Goal: Task Accomplishment & Management: Complete application form

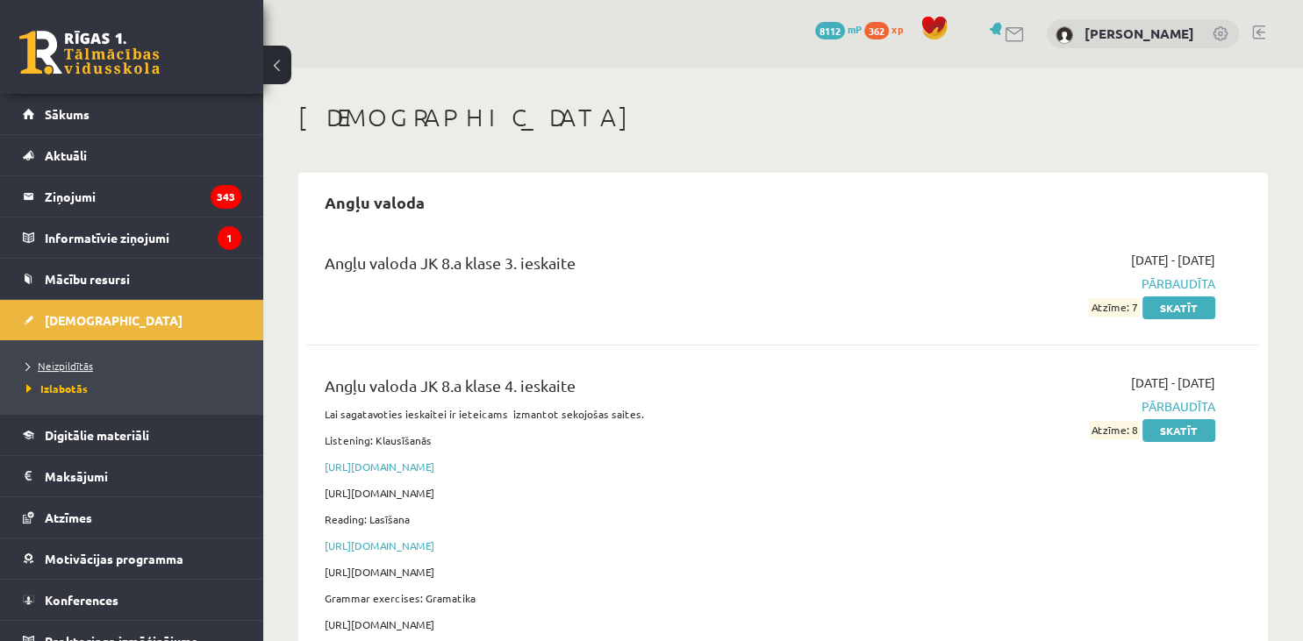
click at [82, 362] on span "Neizpildītās" at bounding box center [59, 366] width 67 height 14
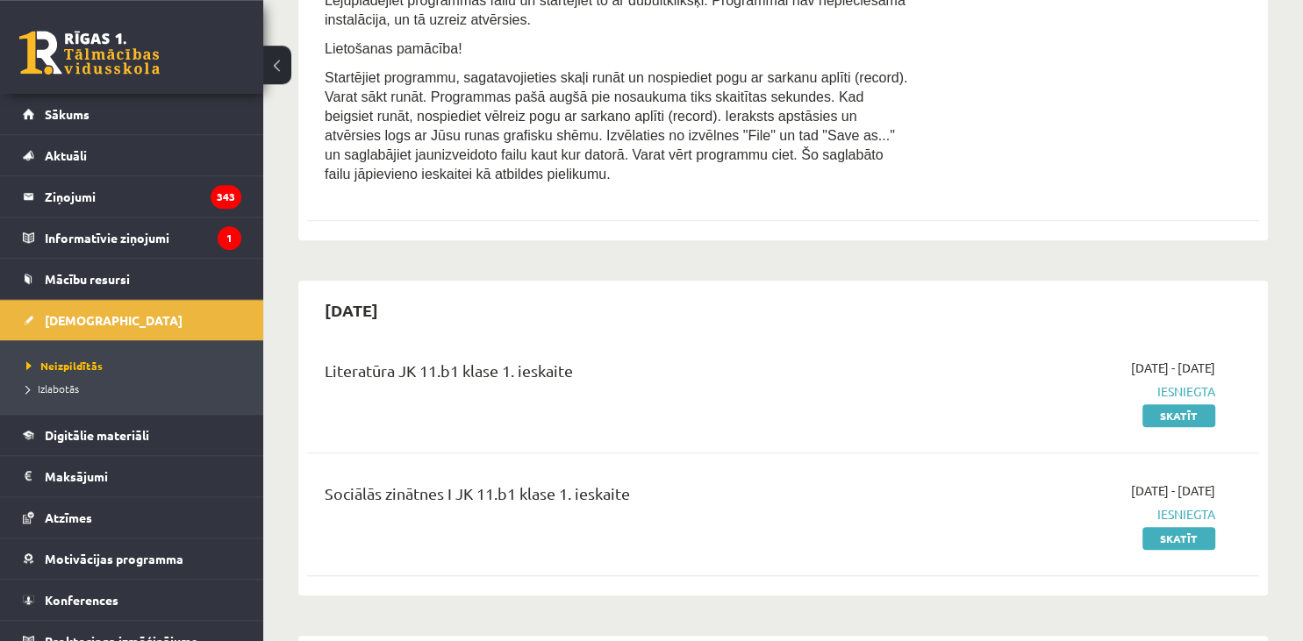
scroll to position [729, 0]
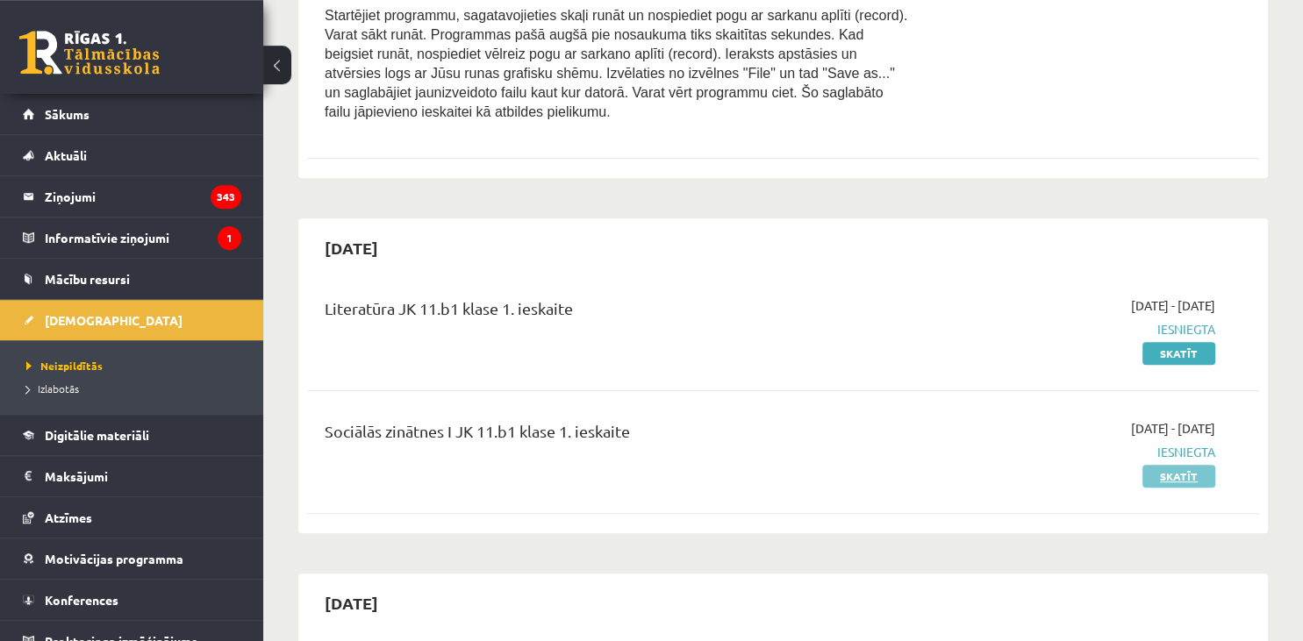
click at [1184, 465] on link "Skatīt" at bounding box center [1178, 476] width 73 height 23
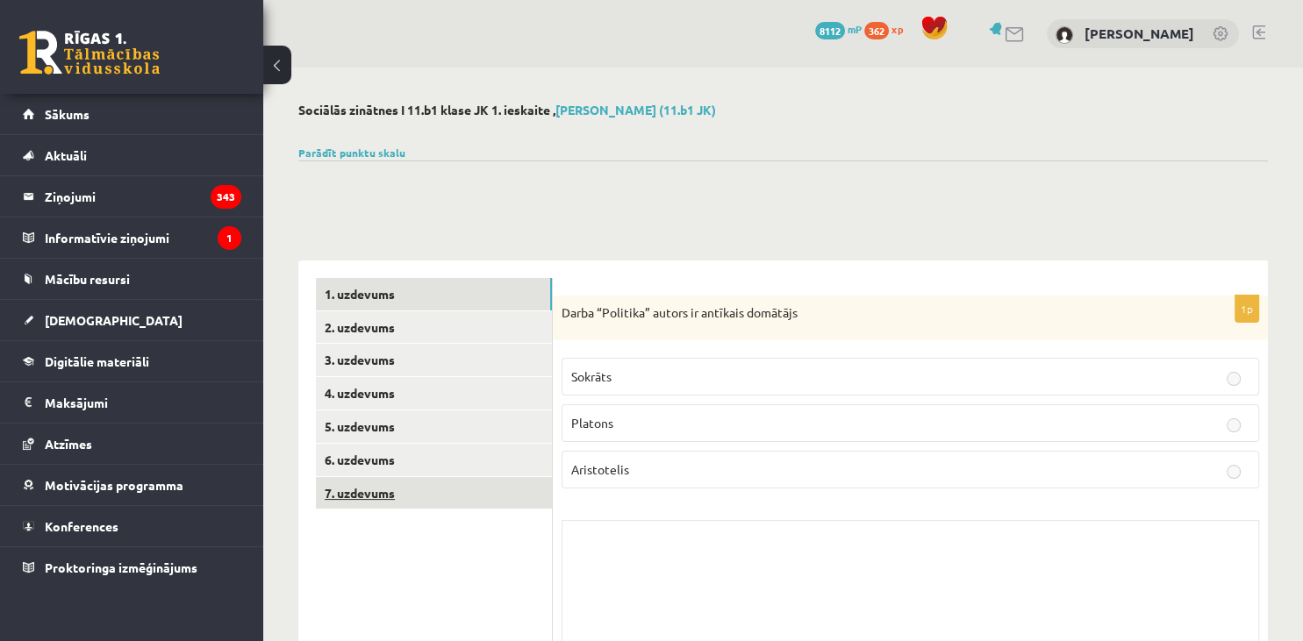
click at [446, 498] on link "7. uzdevums" at bounding box center [434, 493] width 236 height 32
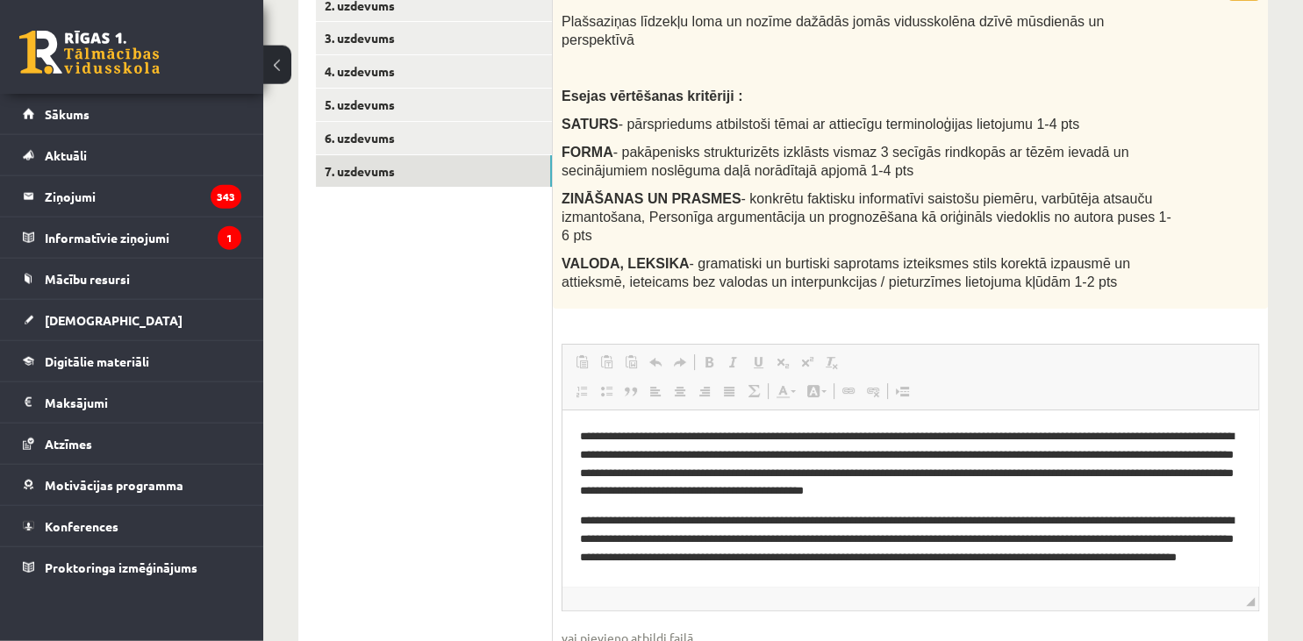
scroll to position [333, 0]
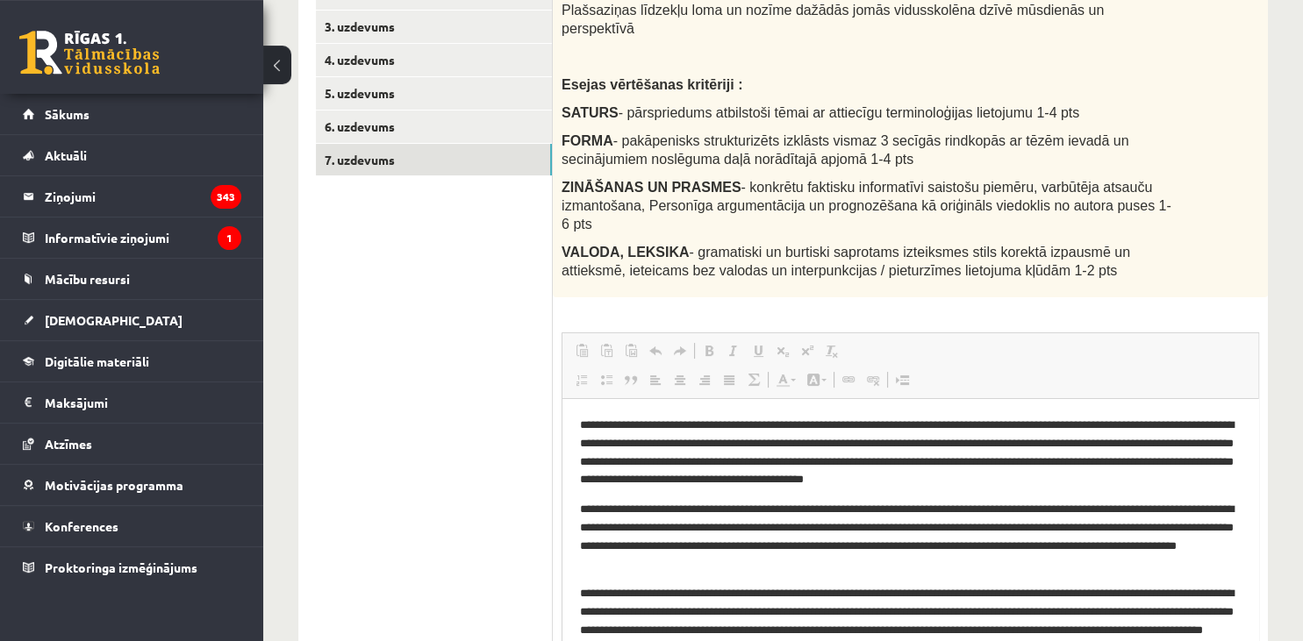
drag, startPoint x: 1250, startPoint y: 554, endPoint x: 1243, endPoint y: 682, distance: 129.1
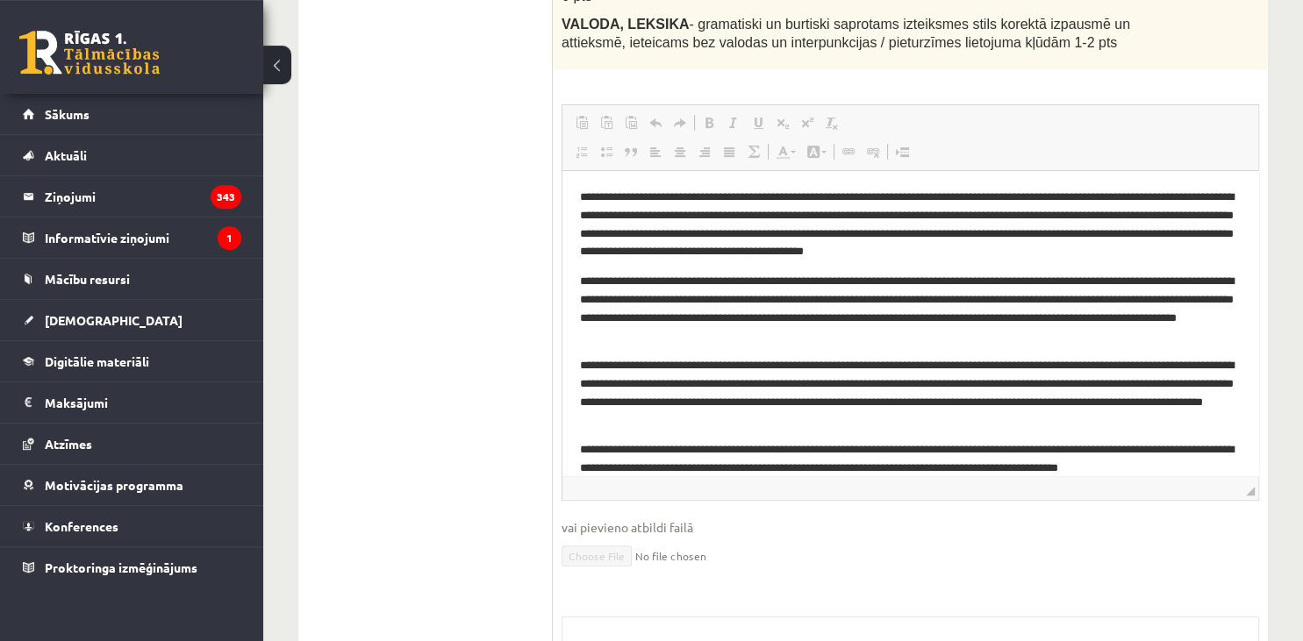
scroll to position [557, 0]
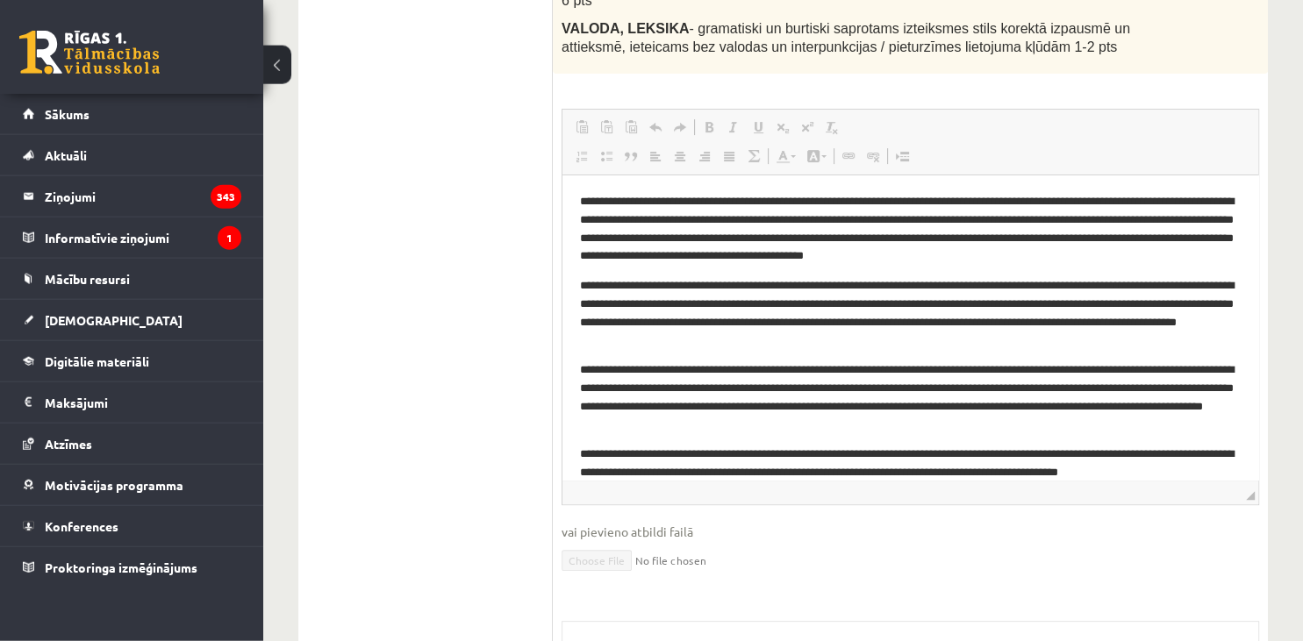
click at [1254, 480] on span "◢ Elements path" at bounding box center [910, 492] width 696 height 25
drag, startPoint x: 1248, startPoint y: 456, endPoint x: 1257, endPoint y: 513, distance: 57.7
click at [1257, 528] on span "◢ Elements path" at bounding box center [910, 540] width 696 height 25
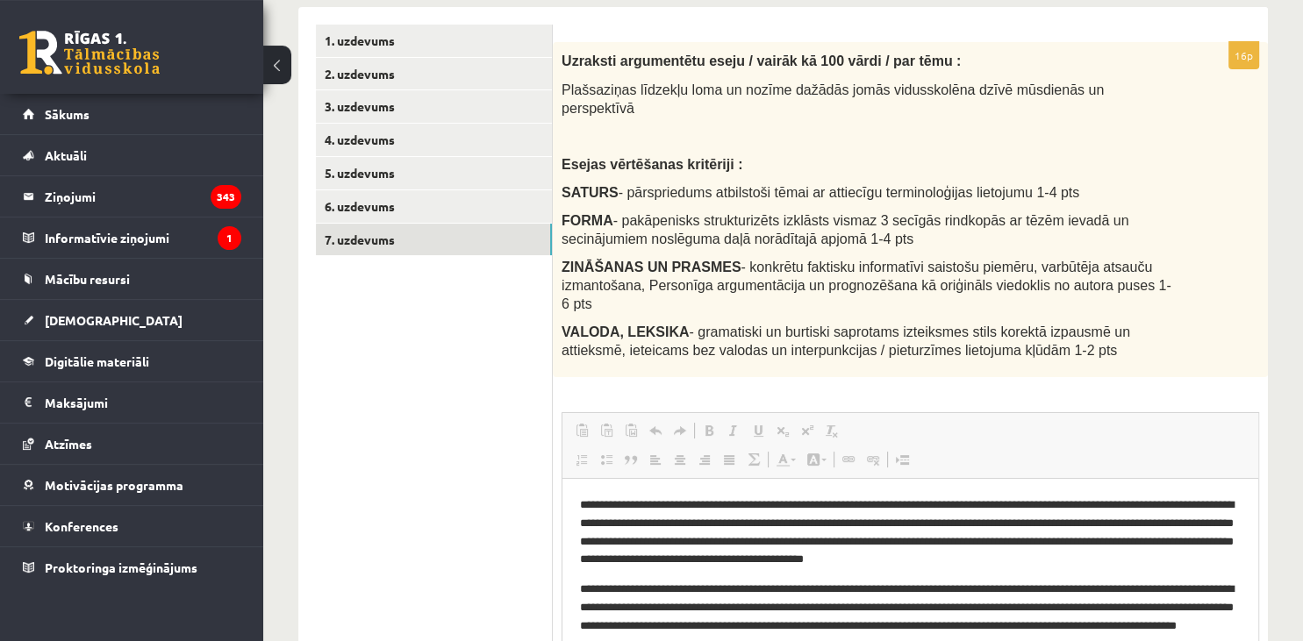
scroll to position [128, 0]
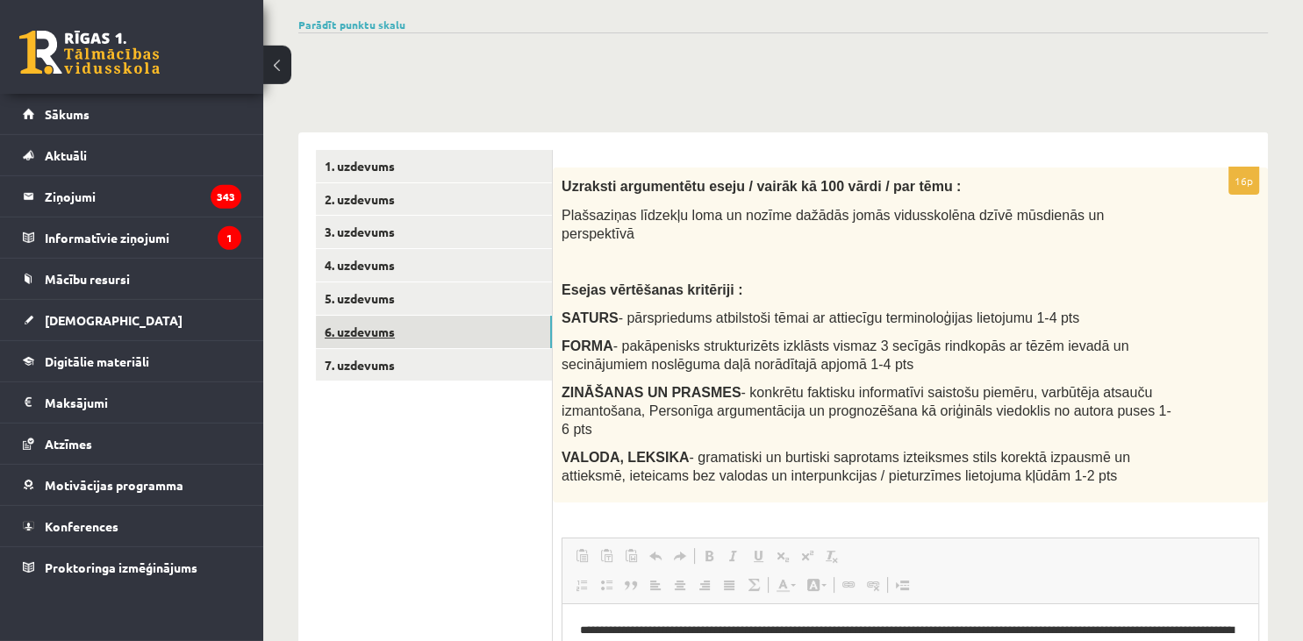
click at [370, 339] on link "6. uzdevums" at bounding box center [434, 332] width 236 height 32
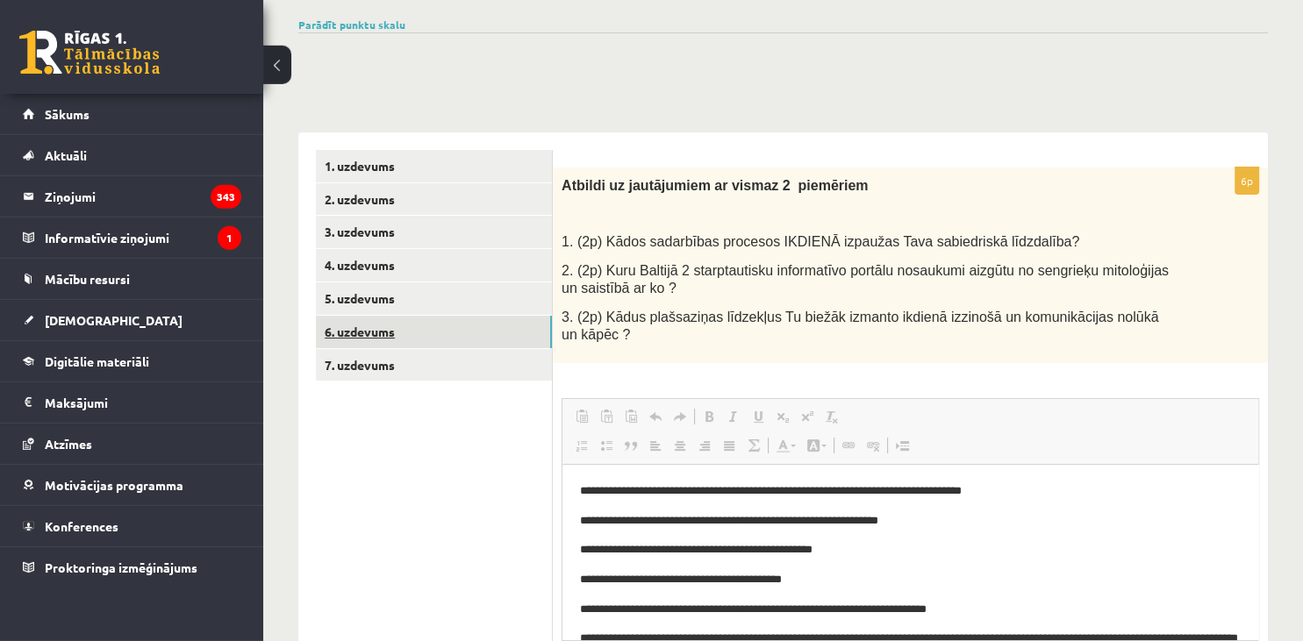
scroll to position [0, 0]
click at [86, 332] on link "[DEMOGRAPHIC_DATA]" at bounding box center [132, 320] width 218 height 40
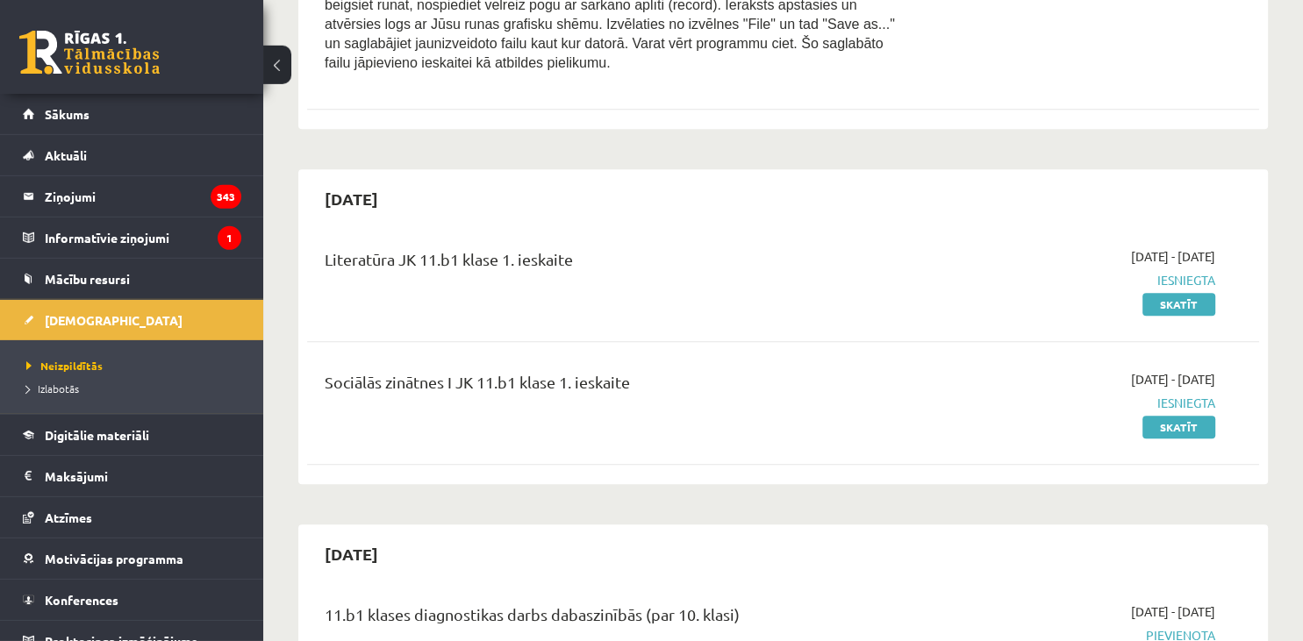
scroll to position [766, 0]
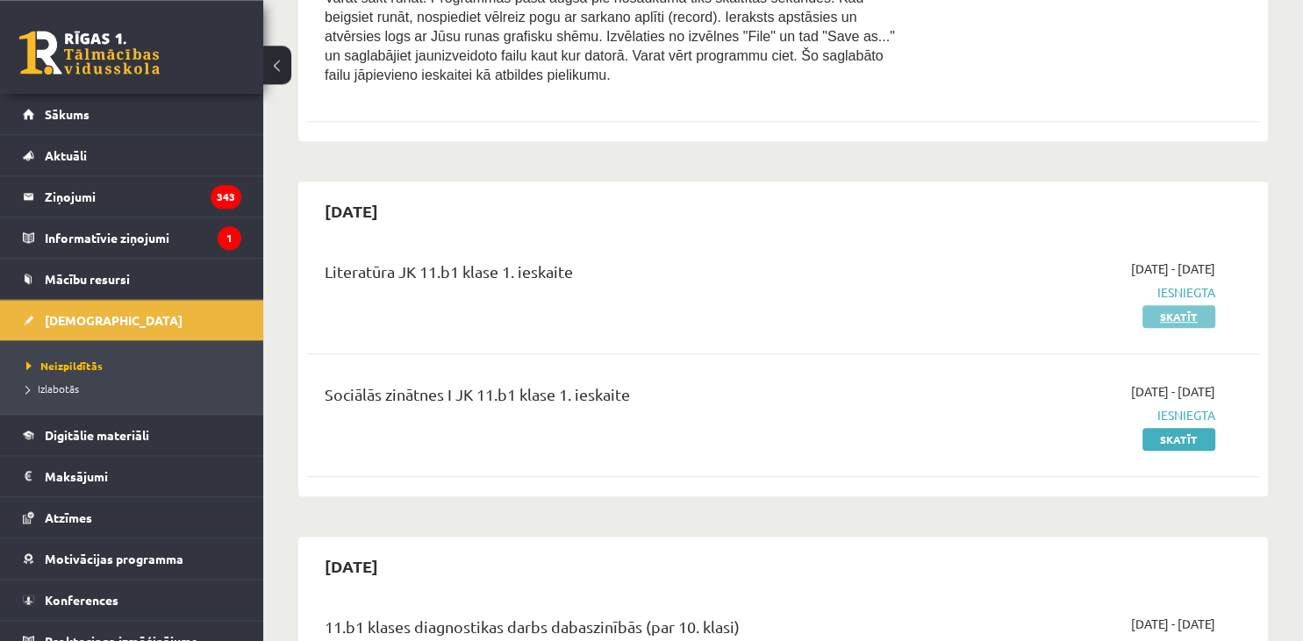
click at [1172, 305] on link "Skatīt" at bounding box center [1178, 316] width 73 height 23
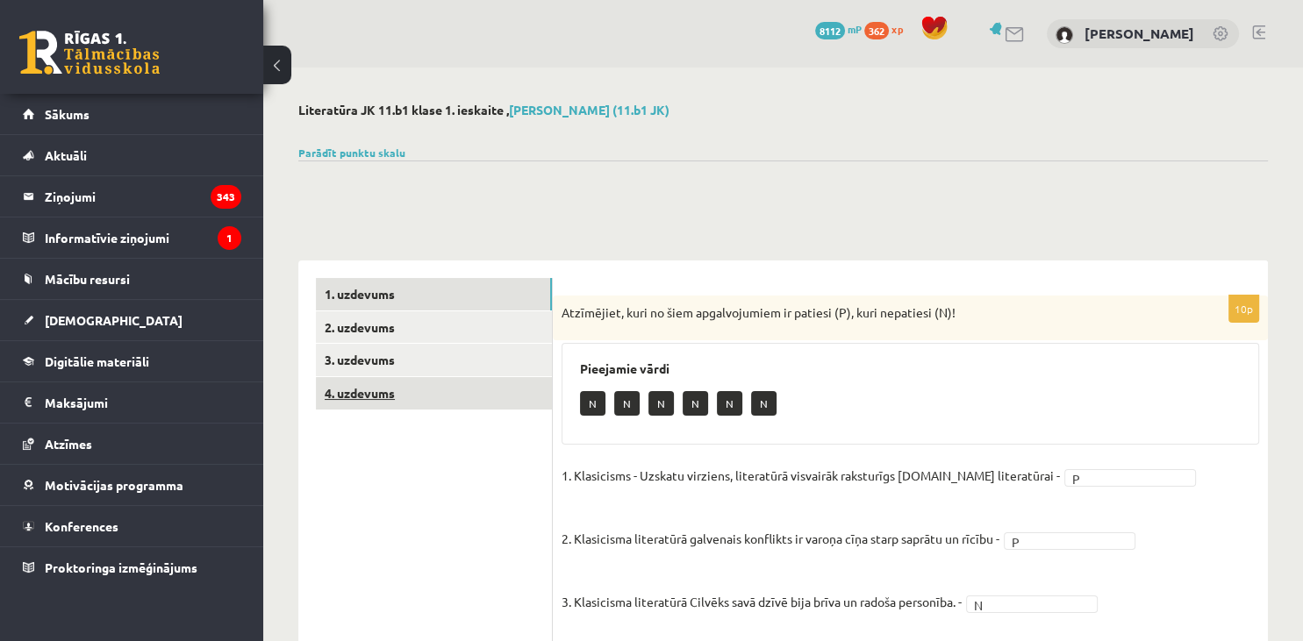
click at [438, 398] on link "4. uzdevums" at bounding box center [434, 393] width 236 height 32
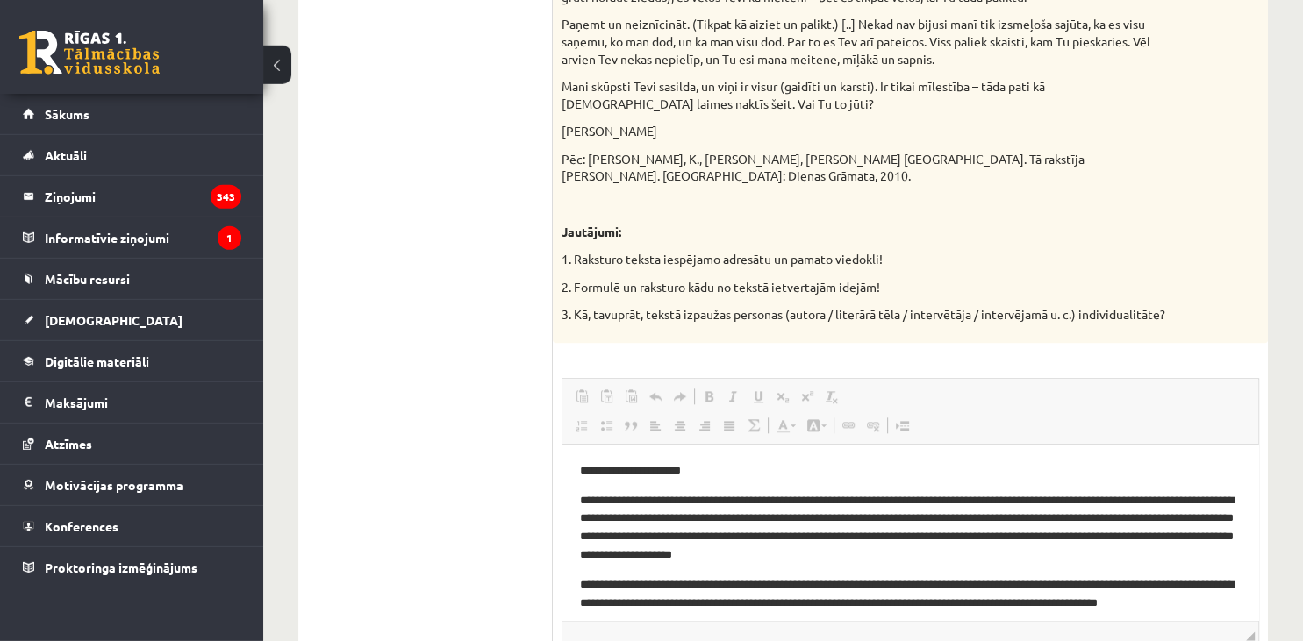
scroll to position [1968, 0]
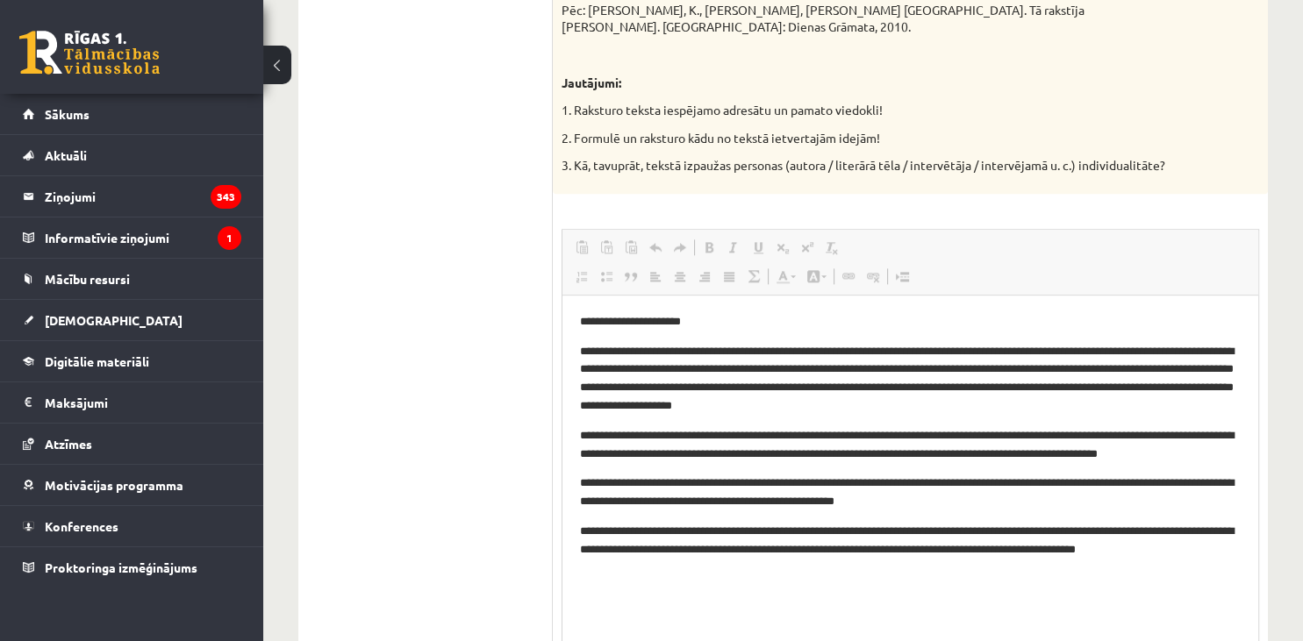
drag, startPoint x: 1252, startPoint y: 468, endPoint x: 1239, endPoint y: 654, distance: 187.3
click at [920, 439] on p "**********" at bounding box center [910, 445] width 661 height 37
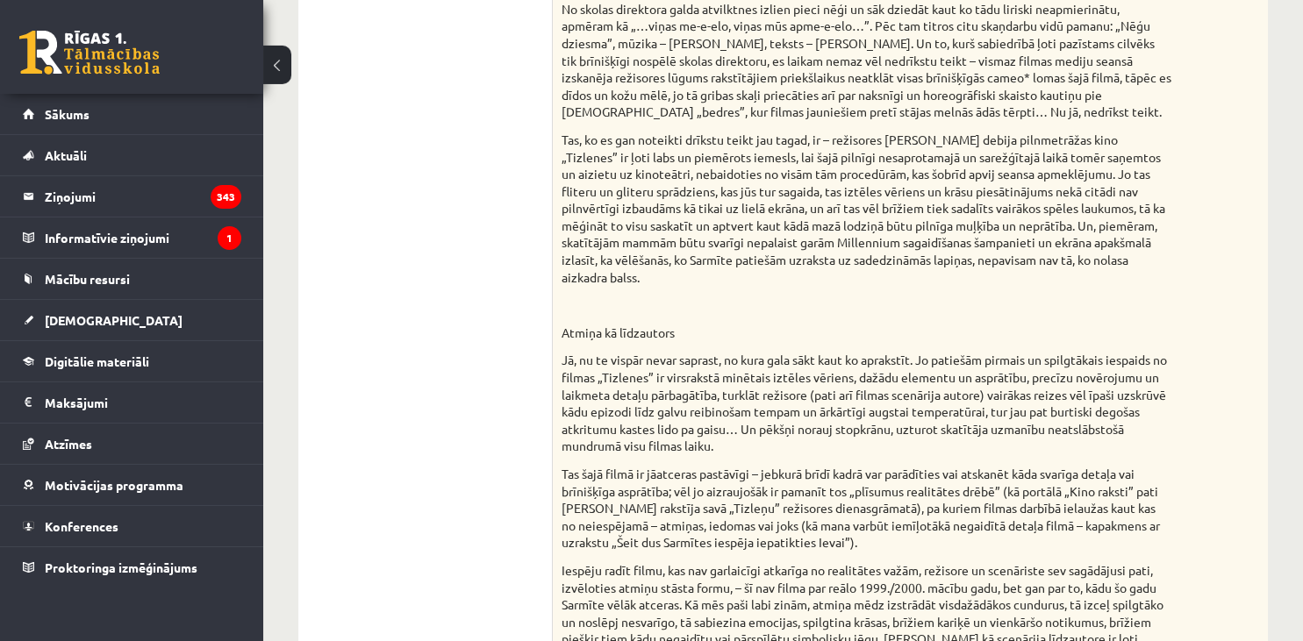
scroll to position [0, 0]
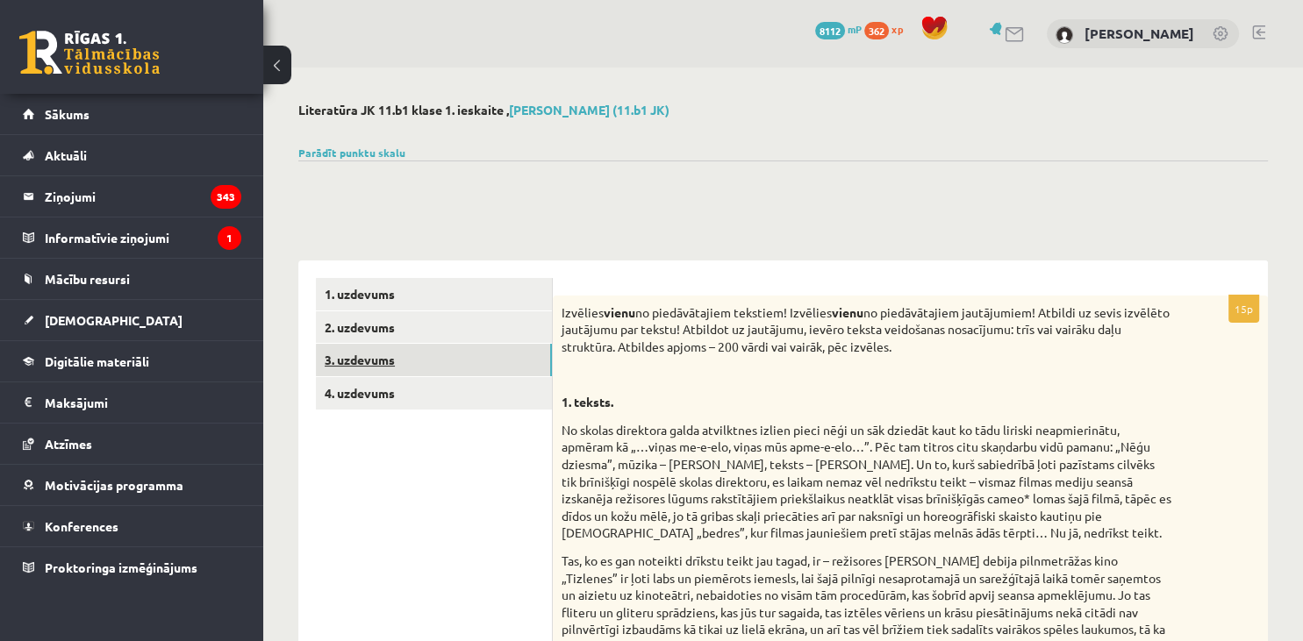
click at [384, 365] on link "3. uzdevums" at bounding box center [434, 360] width 236 height 32
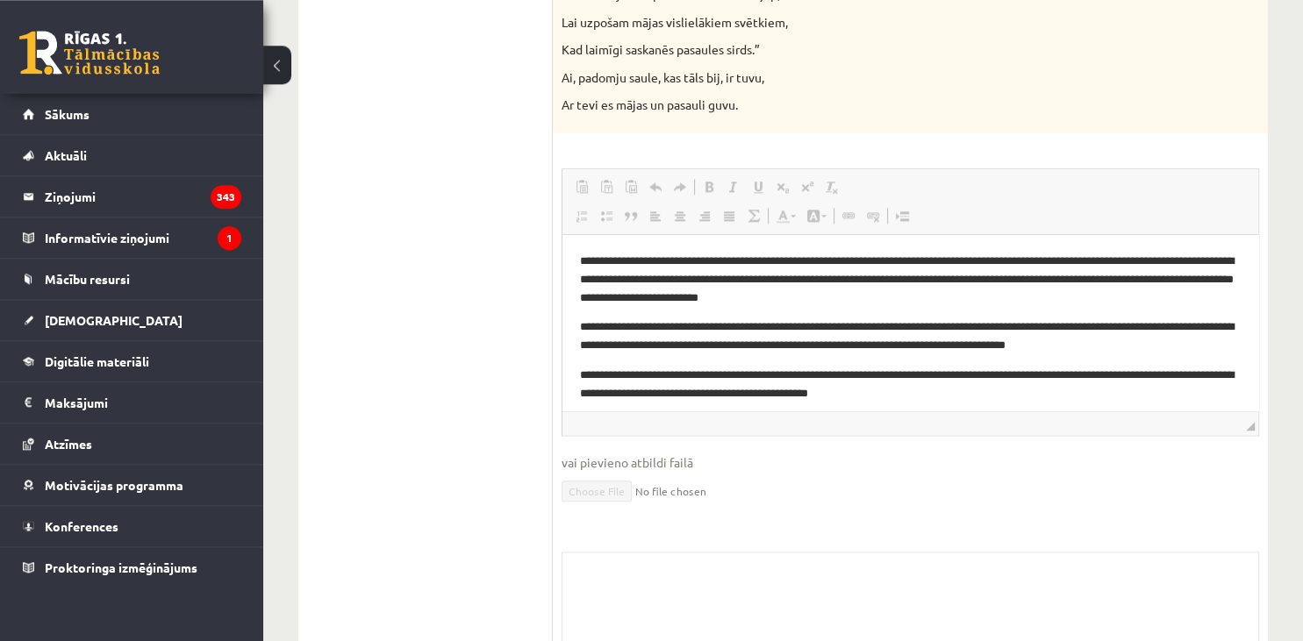
scroll to position [1878, 0]
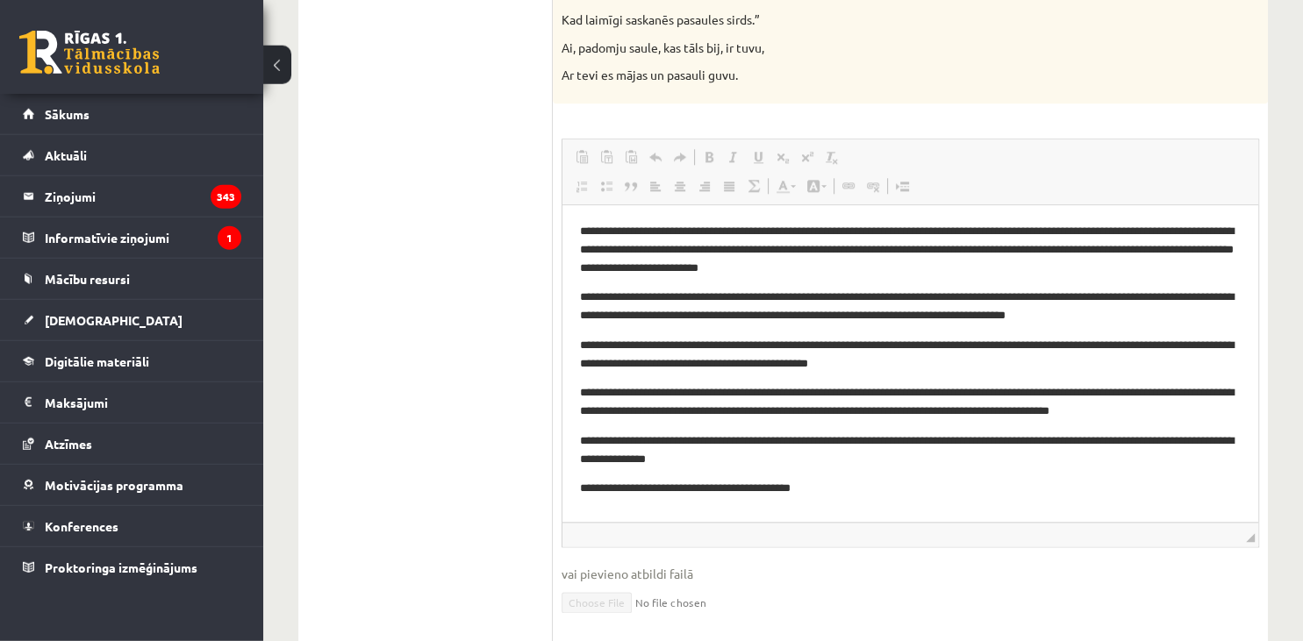
drag, startPoint x: 1252, startPoint y: 394, endPoint x: 1232, endPoint y: 535, distance: 142.5
click at [1232, 535] on span "◢ Elements path" at bounding box center [910, 535] width 696 height 25
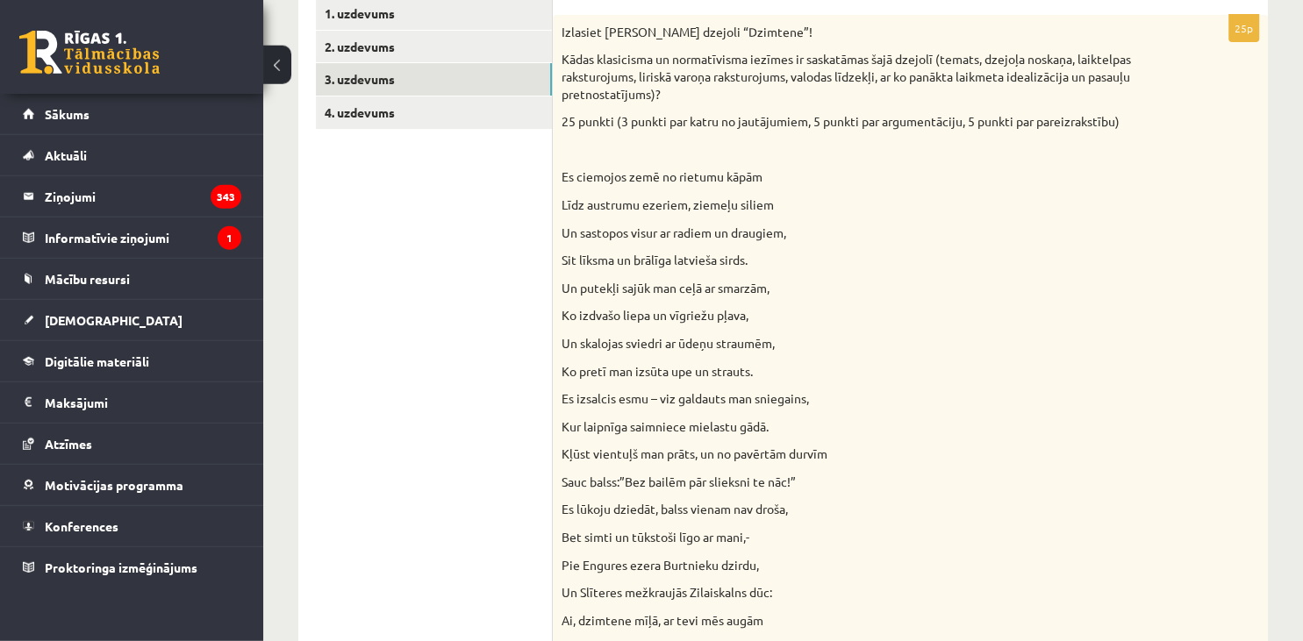
scroll to position [25, 0]
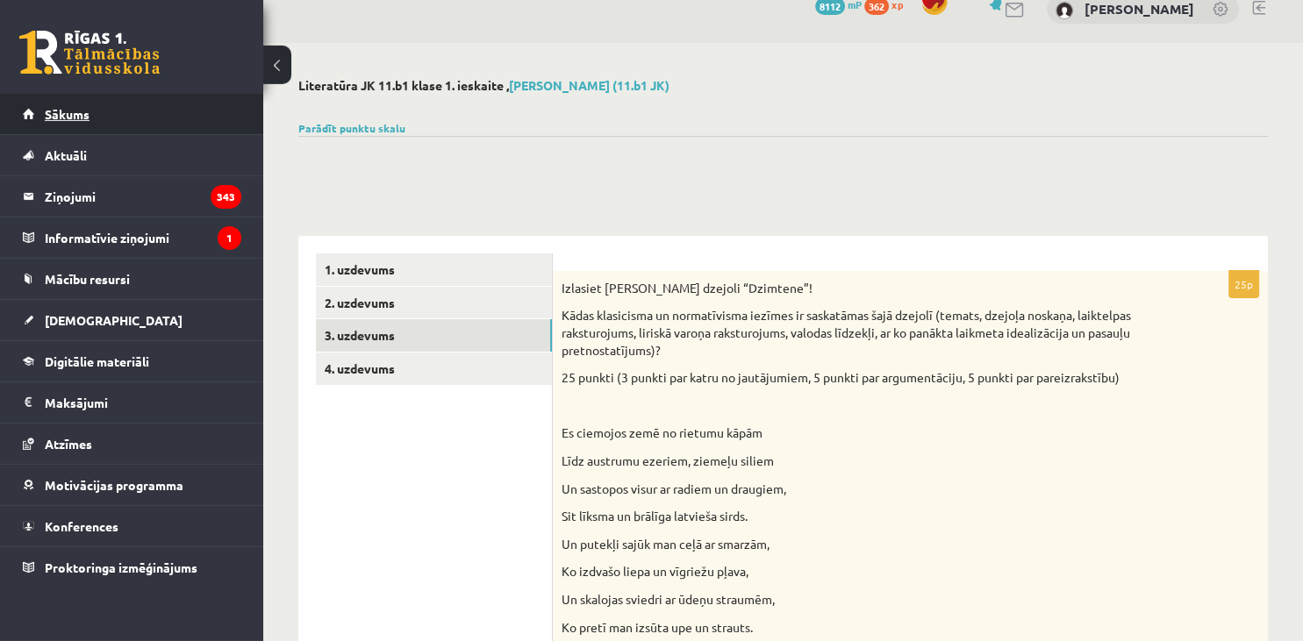
click at [59, 121] on link "Sākums" at bounding box center [132, 114] width 218 height 40
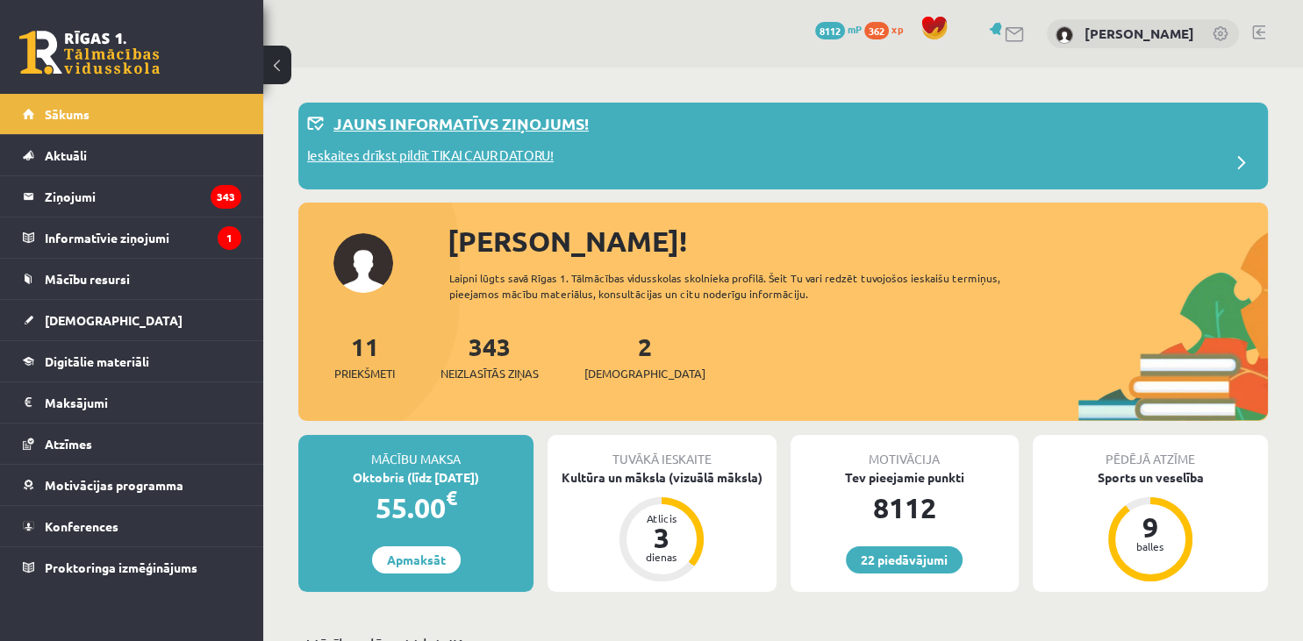
click at [1125, 154] on div "Ieskaites drīkst pildīt TIKAI CAUR DATORU!" at bounding box center [783, 163] width 952 height 35
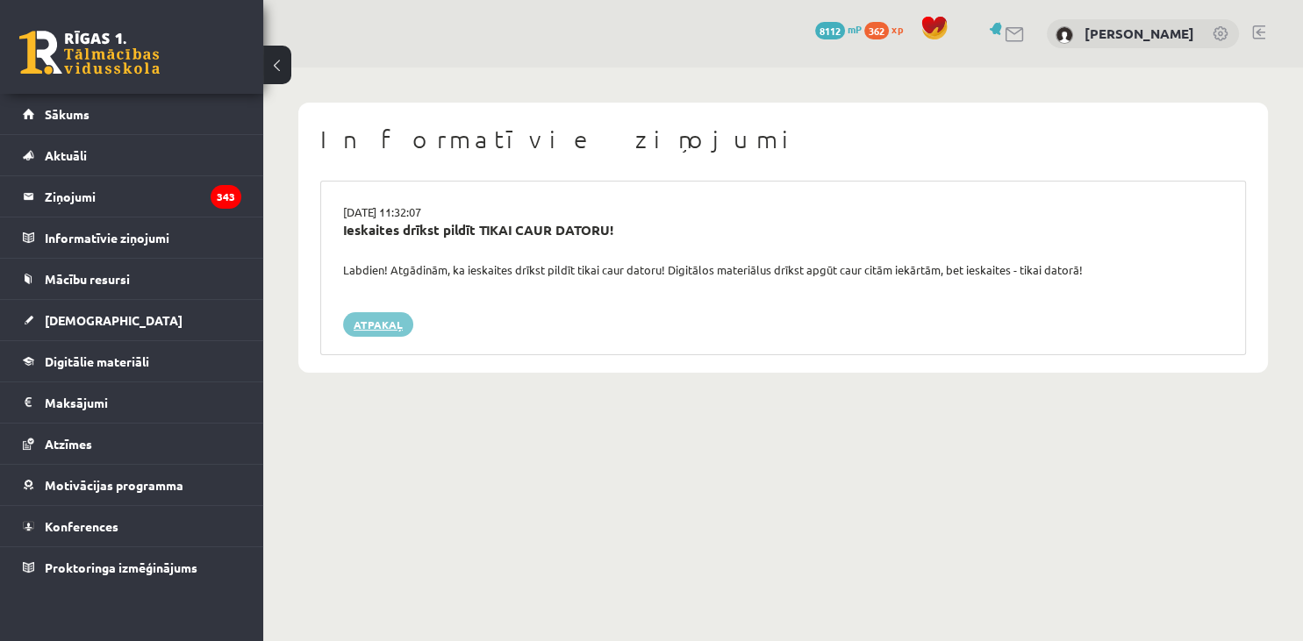
click at [354, 312] on link "Atpakaļ" at bounding box center [378, 324] width 70 height 25
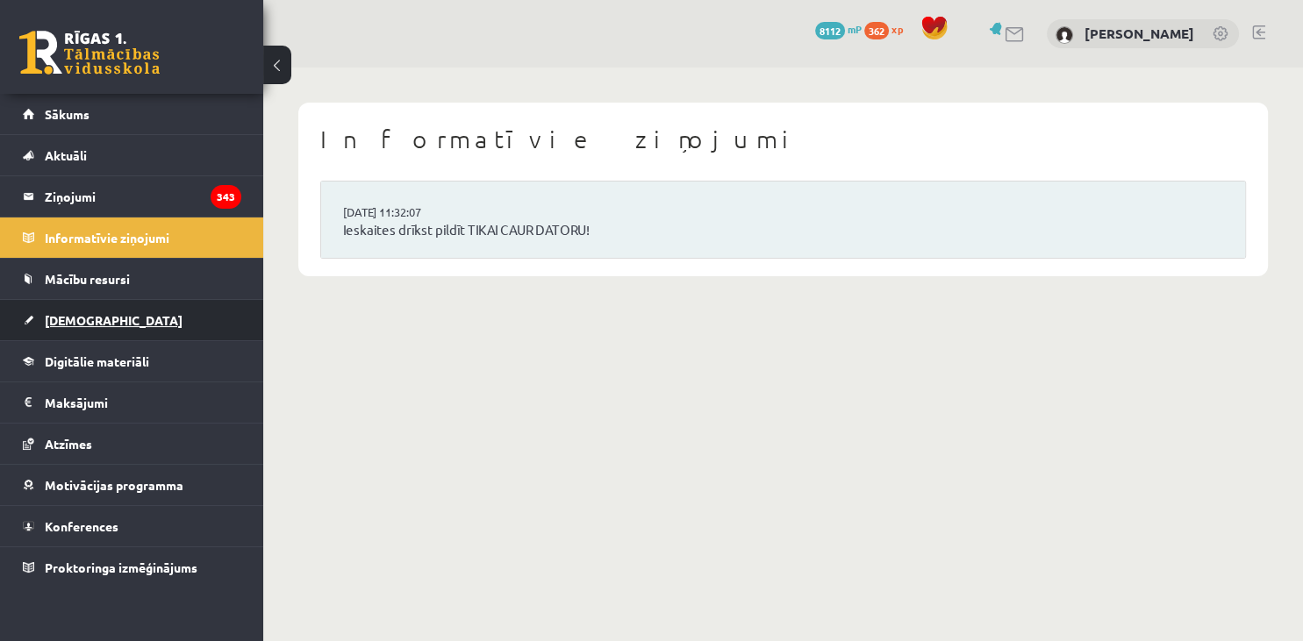
click at [90, 317] on span "[DEMOGRAPHIC_DATA]" at bounding box center [114, 320] width 138 height 16
